Goal: Book appointment/travel/reservation

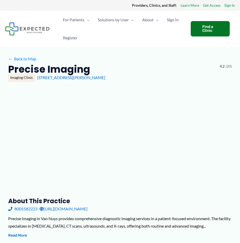
type input "**********"
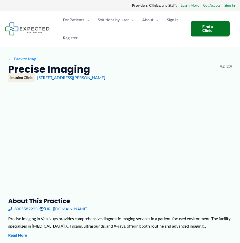
type input "**********"
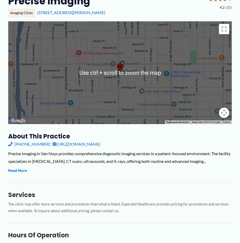
scroll to position [77, 0]
